Goal: Information Seeking & Learning: Understand process/instructions

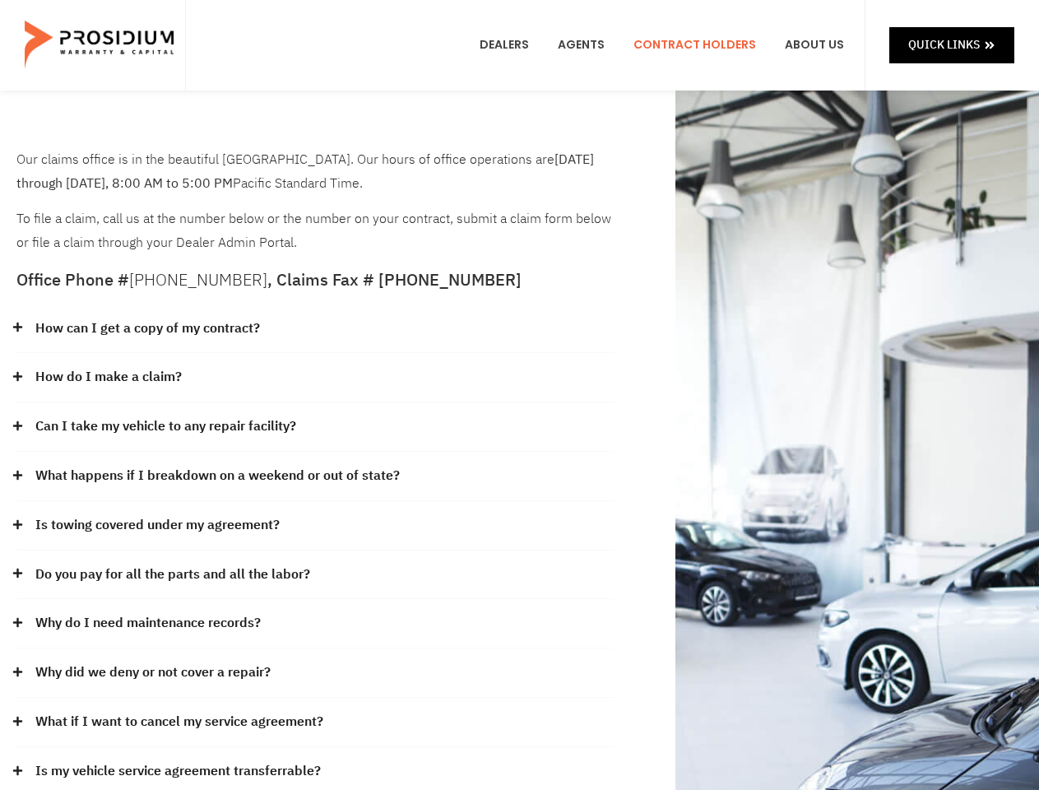
click at [519, 395] on div "How do I make a claim?" at bounding box center [314, 377] width 597 height 49
click at [315, 329] on div "How can I get a copy of my contract?" at bounding box center [314, 328] width 597 height 49
click at [146, 328] on link "How can I get a copy of my contract?" at bounding box center [147, 329] width 225 height 24
click at [315, 378] on div "How do I make a claim?" at bounding box center [314, 377] width 597 height 49
click at [108, 377] on link "How do I make a claim?" at bounding box center [108, 377] width 146 height 24
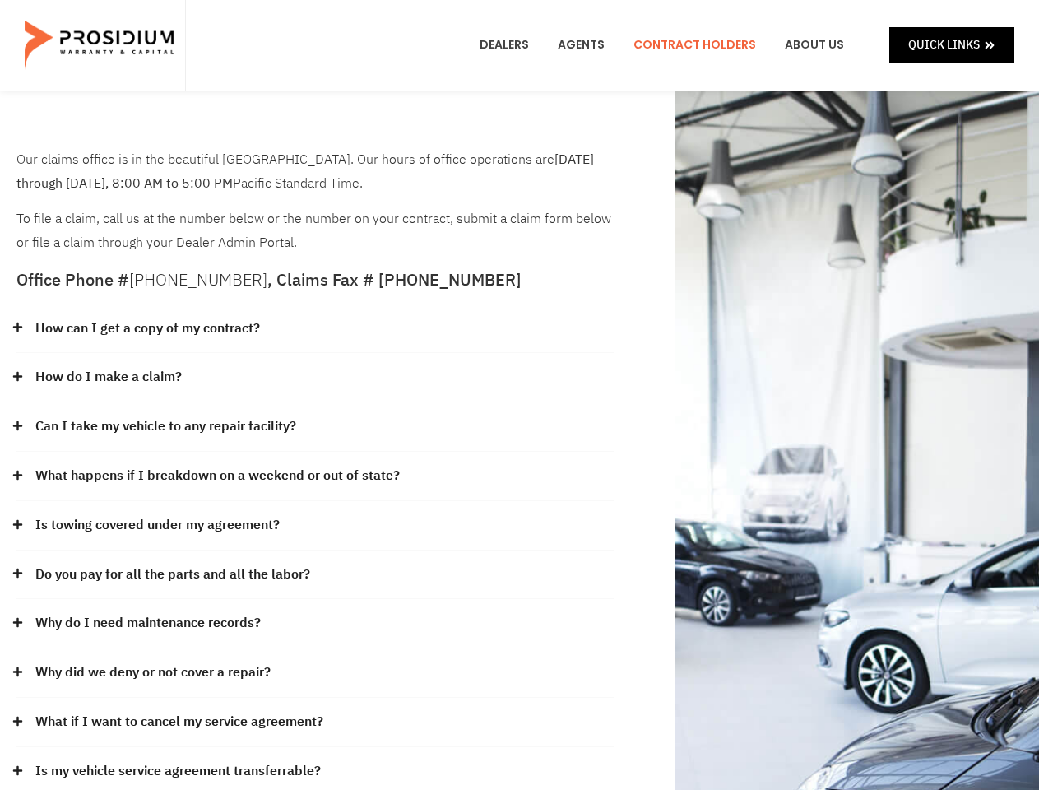
click at [315, 427] on div "Can I take my vehicle to any repair facility?" at bounding box center [314, 426] width 597 height 49
click at [166, 426] on link "Can I take my vehicle to any repair facility?" at bounding box center [165, 427] width 261 height 24
click at [315, 476] on link "What happens if I breakdown on a weekend or out of state?" at bounding box center [217, 476] width 364 height 24
click at [215, 475] on link "What happens if I breakdown on a weekend or out of state?" at bounding box center [217, 476] width 364 height 24
click at [315, 526] on div "Is towing covered under my agreement?" at bounding box center [314, 525] width 597 height 49
